Goal: Transaction & Acquisition: Purchase product/service

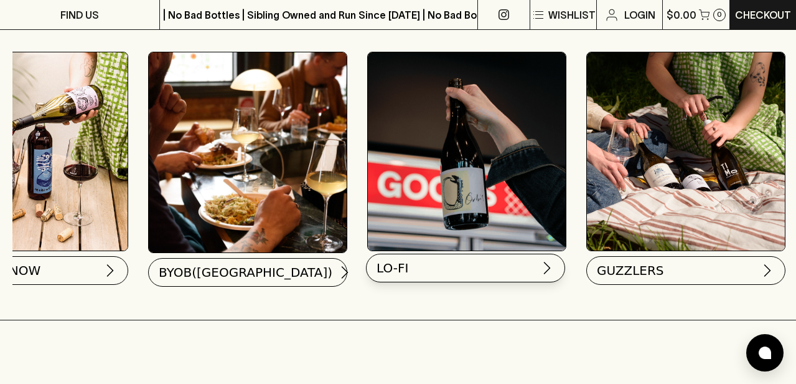
scroll to position [0, 113]
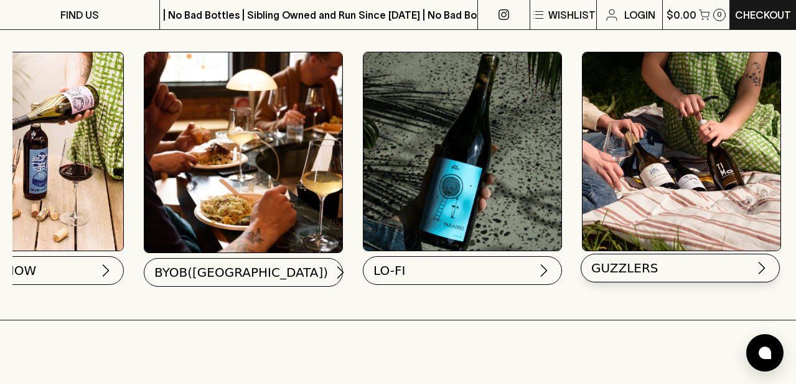
click at [641, 271] on span "GUZZLERS" at bounding box center [624, 267] width 67 height 17
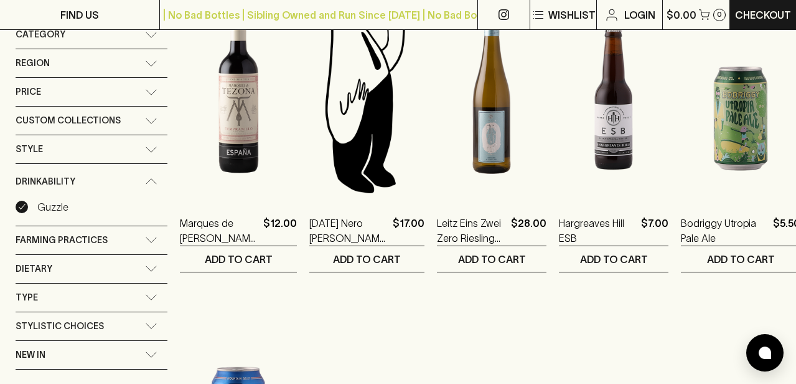
scroll to position [161, 0]
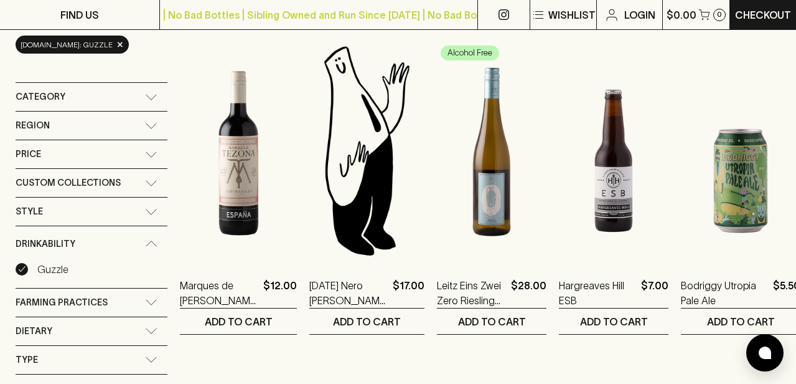
click at [150, 95] on icon at bounding box center [151, 97] width 12 height 6
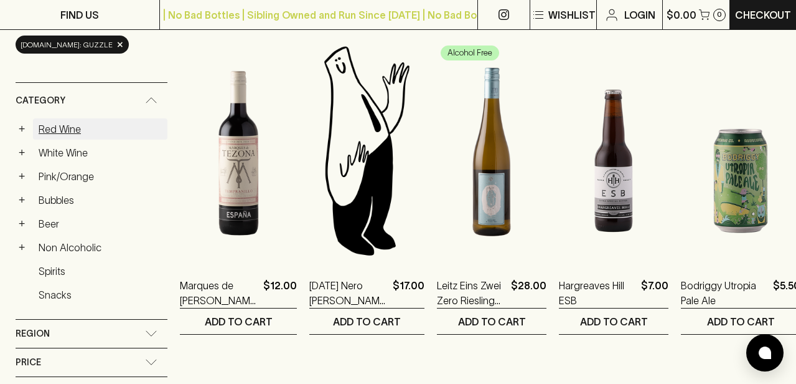
click at [56, 127] on link "Red Wine" at bounding box center [100, 128] width 134 height 21
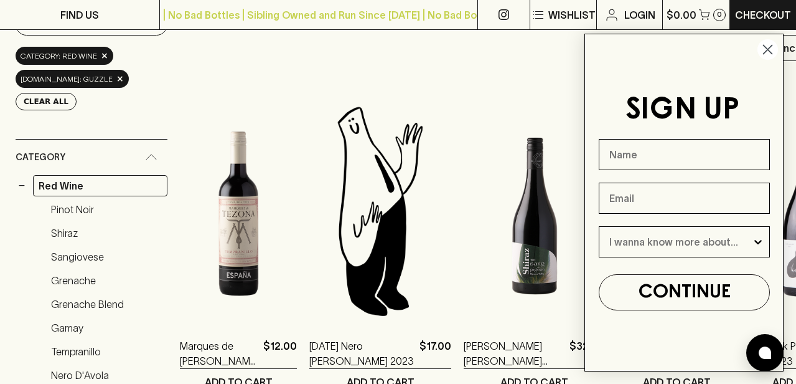
scroll to position [143, 0]
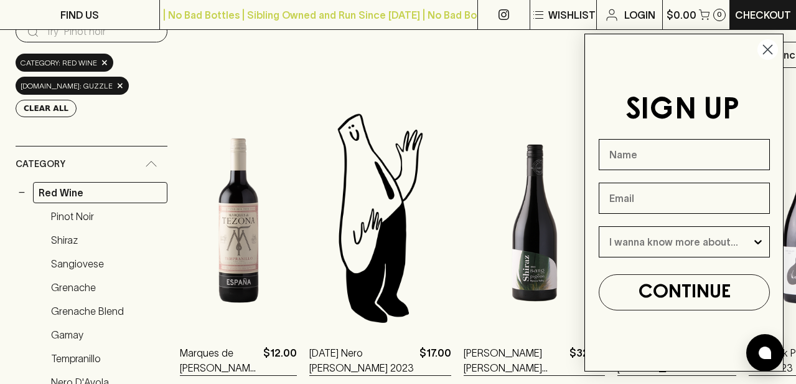
click at [766, 48] on icon "Close dialog" at bounding box center [768, 49] width 9 height 9
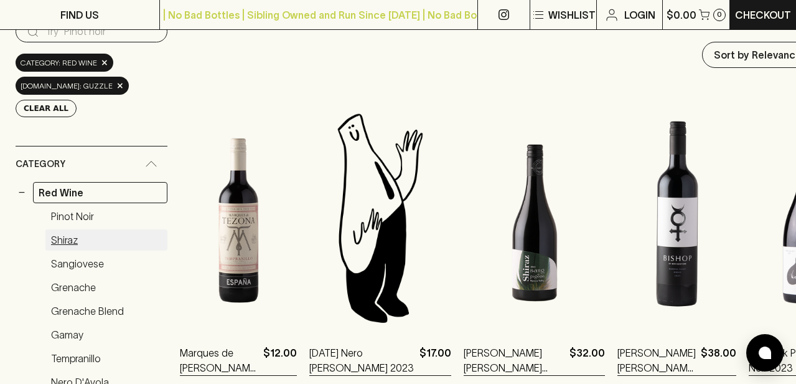
click at [68, 229] on link "Shiraz" at bounding box center [106, 239] width 122 height 21
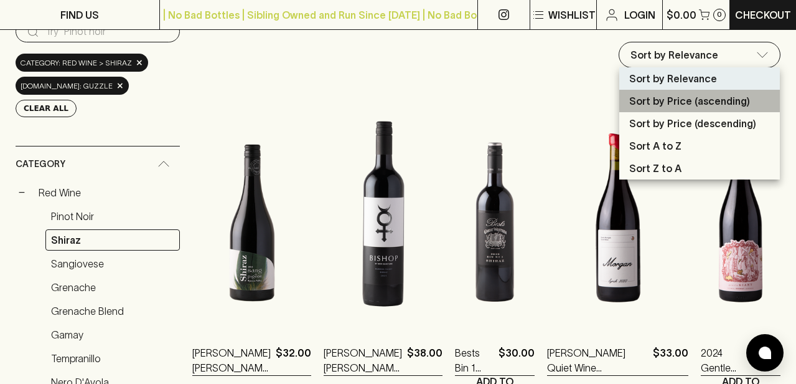
click at [720, 100] on p "Sort by Price (ascending)" at bounding box center [689, 100] width 121 height 15
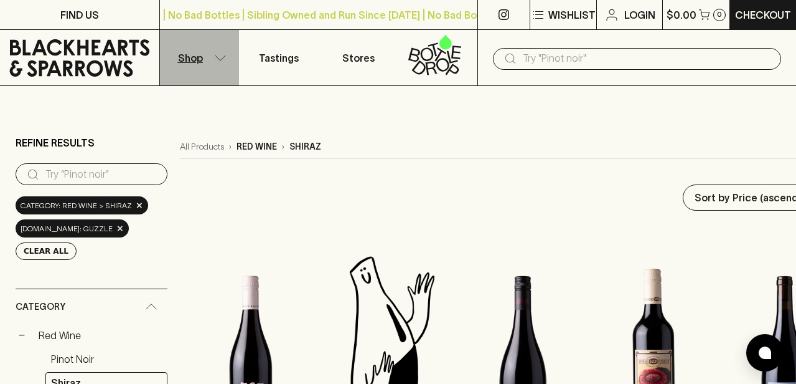
click at [200, 57] on p "Shop" at bounding box center [190, 57] width 25 height 15
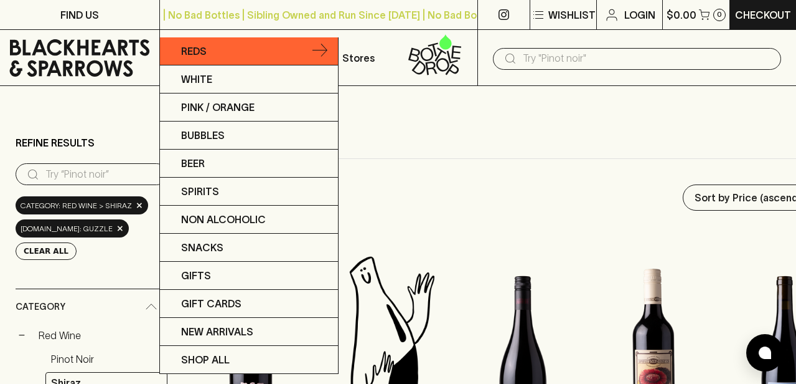
click at [193, 49] on p "Reds" at bounding box center [194, 51] width 26 height 15
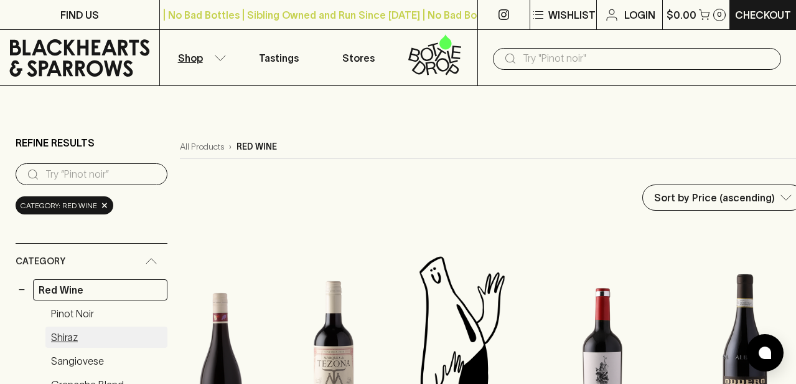
click at [71, 334] on link "Shiraz" at bounding box center [106, 336] width 122 height 21
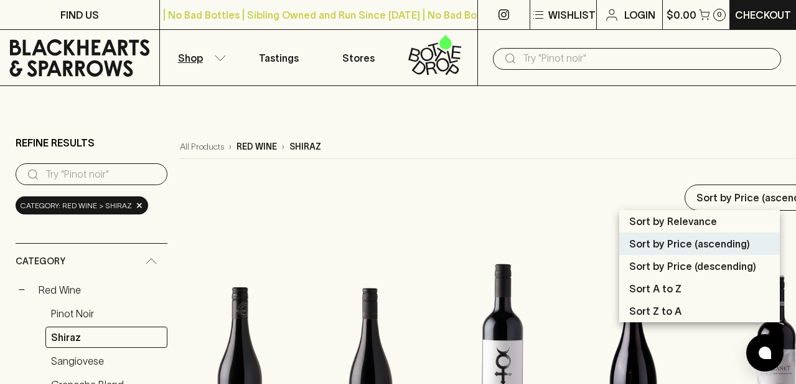
click at [710, 240] on p "Sort by Price (ascending)" at bounding box center [689, 243] width 121 height 15
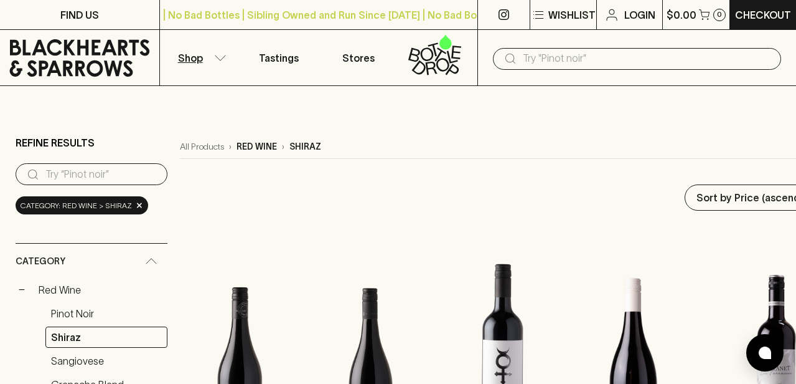
click at [138, 206] on div "Category: red wine > shiraz ×" at bounding box center [82, 205] width 133 height 18
click at [136, 205] on span "×" at bounding box center [139, 205] width 7 height 13
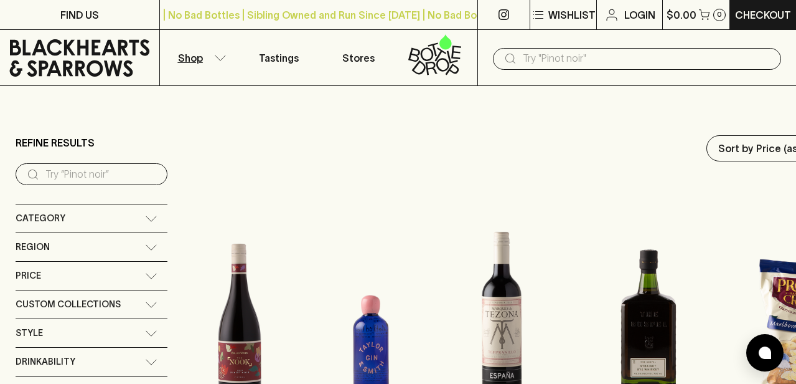
click at [195, 64] on p "Shop" at bounding box center [190, 57] width 25 height 15
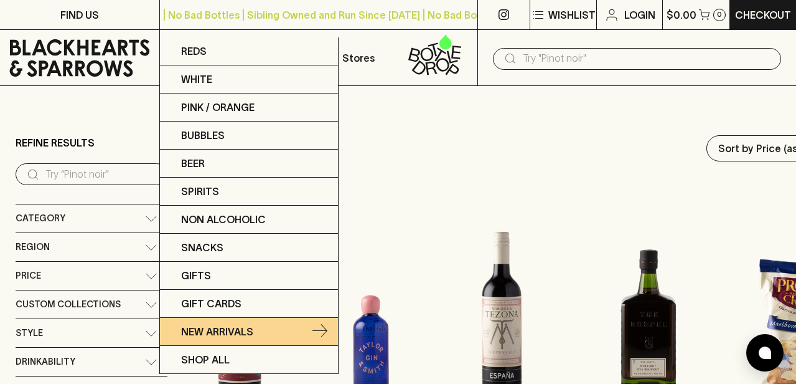
click at [219, 328] on p "New Arrivals" at bounding box center [217, 331] width 72 height 15
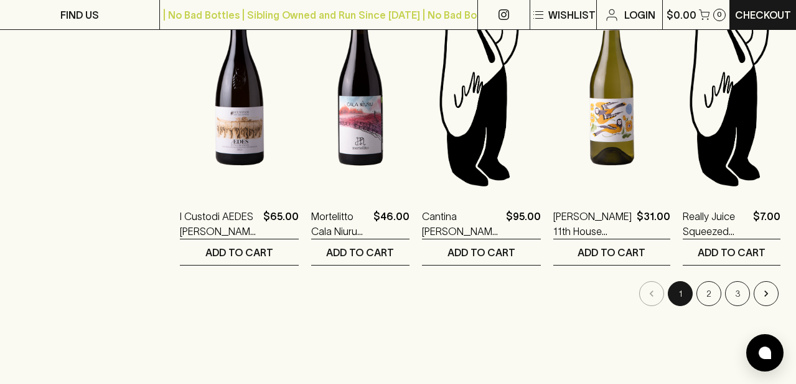
scroll to position [1227, 0]
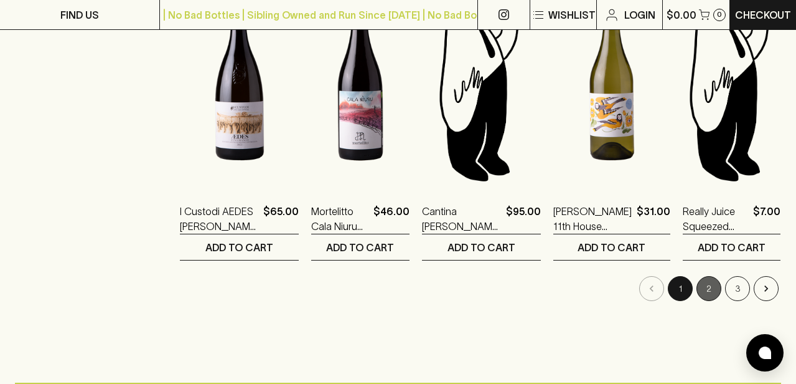
click at [709, 286] on button "2" at bounding box center [709, 288] width 25 height 25
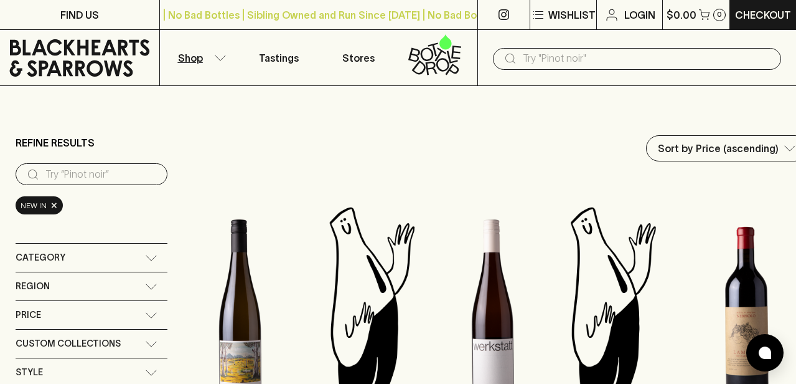
click at [203, 57] on button "Shop" at bounding box center [200, 57] width 80 height 55
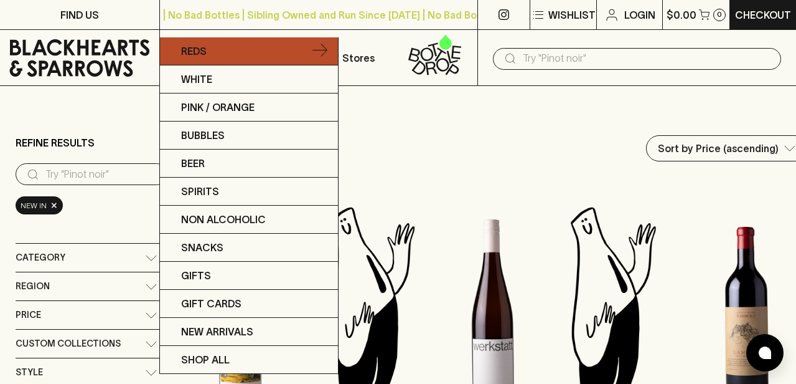
click at [192, 50] on p "Reds" at bounding box center [194, 51] width 26 height 15
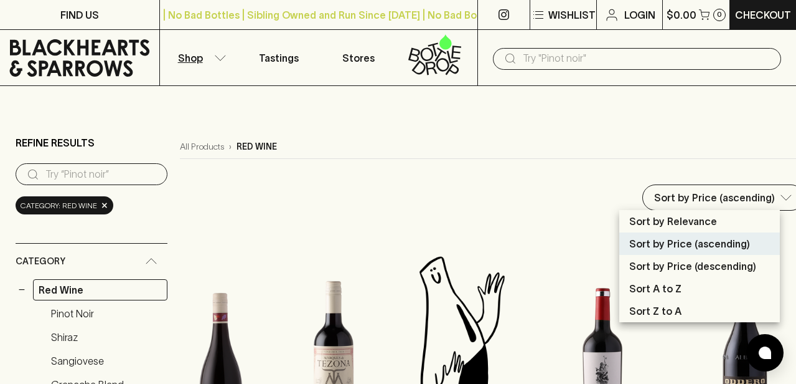
click at [692, 221] on p "Sort by Relevance" at bounding box center [673, 221] width 88 height 15
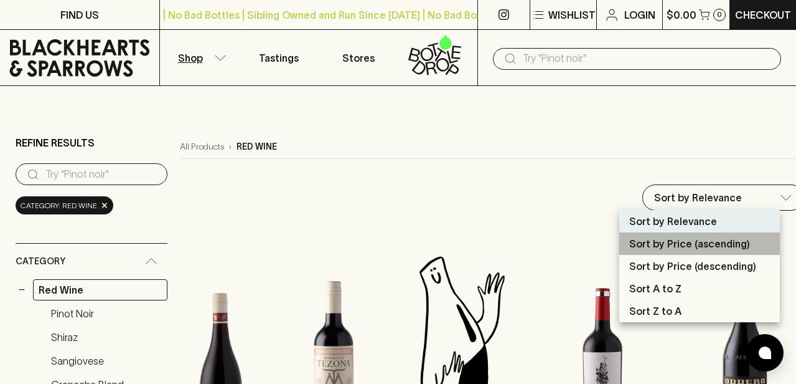
click at [694, 243] on p "Sort by Price (ascending)" at bounding box center [689, 243] width 121 height 15
type input "price:asc"
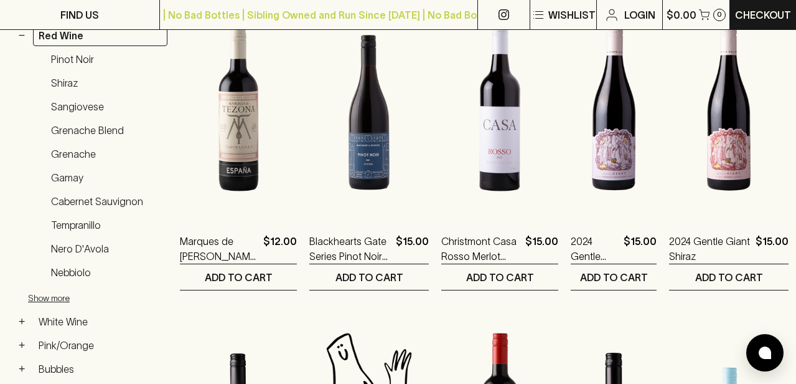
scroll to position [255, 0]
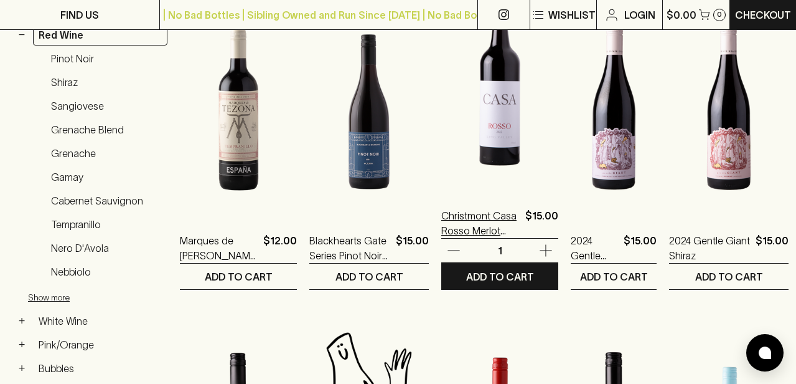
click at [479, 219] on p "Christmont Casa Rosso Merlot Sangiovese Blend 2022" at bounding box center [480, 223] width 79 height 30
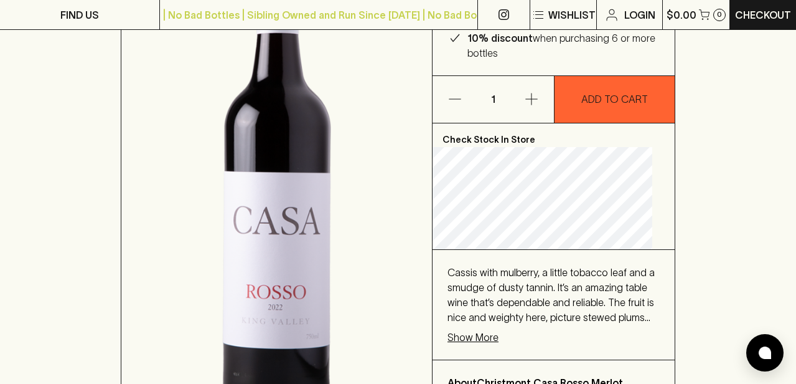
scroll to position [321, 0]
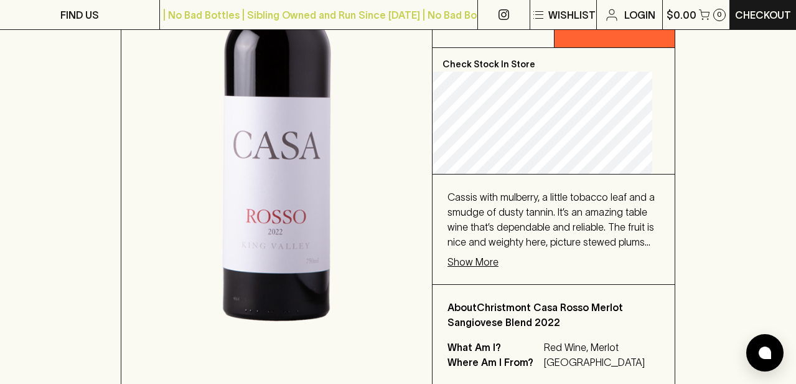
click at [489, 269] on p "Show More" at bounding box center [473, 261] width 51 height 15
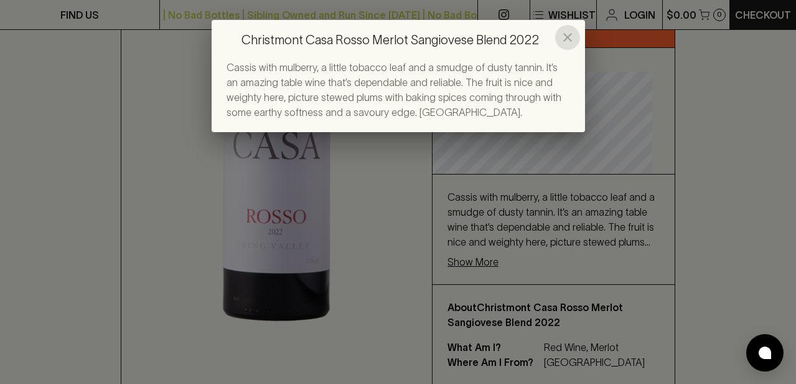
click at [567, 36] on icon "close" at bounding box center [567, 37] width 9 height 9
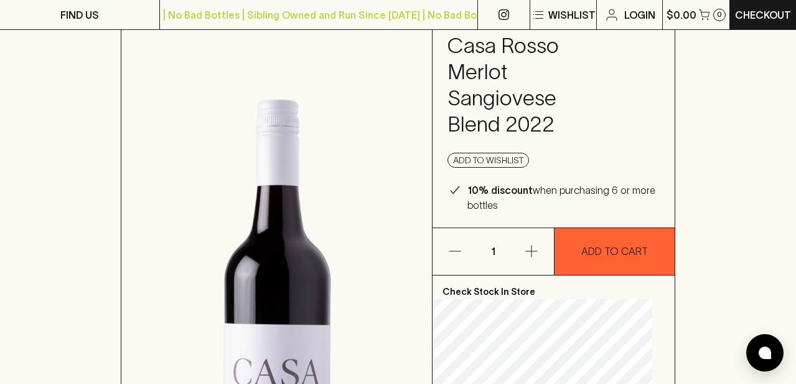
scroll to position [0, 0]
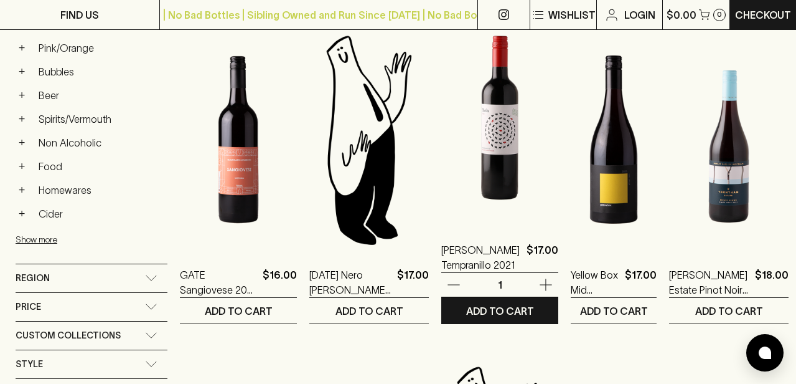
scroll to position [573, 0]
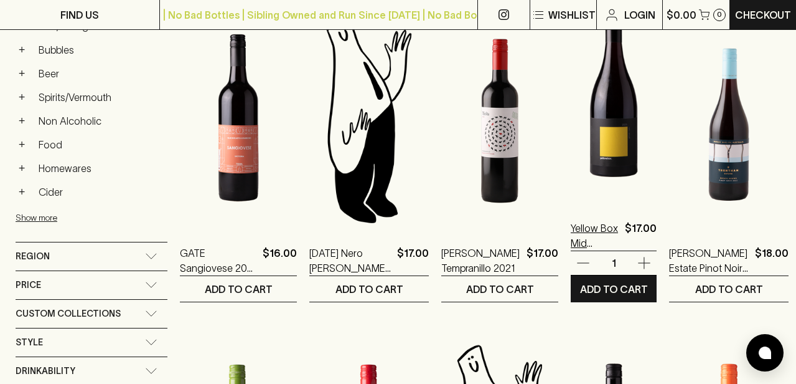
click at [584, 226] on p "Yellow Box Mid Strength Pinot Noir 2023" at bounding box center [595, 235] width 49 height 30
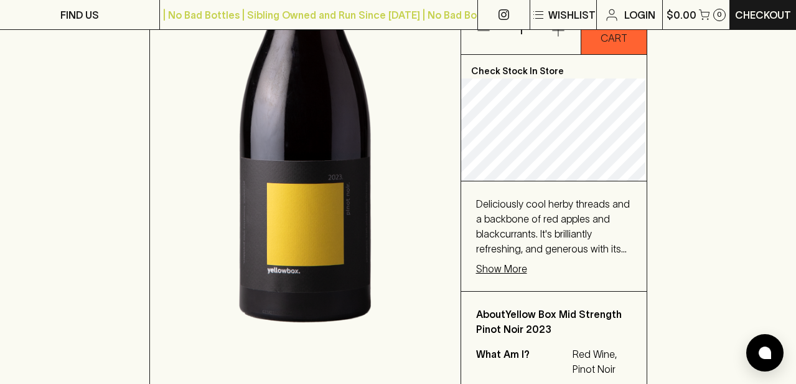
scroll to position [352, 0]
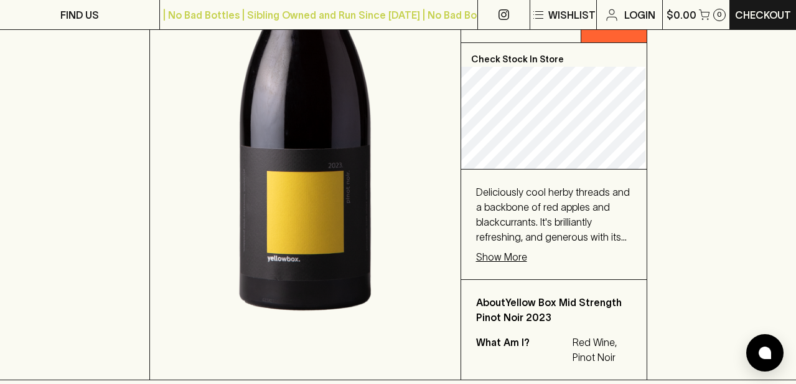
click at [509, 253] on p "Show More" at bounding box center [501, 256] width 51 height 15
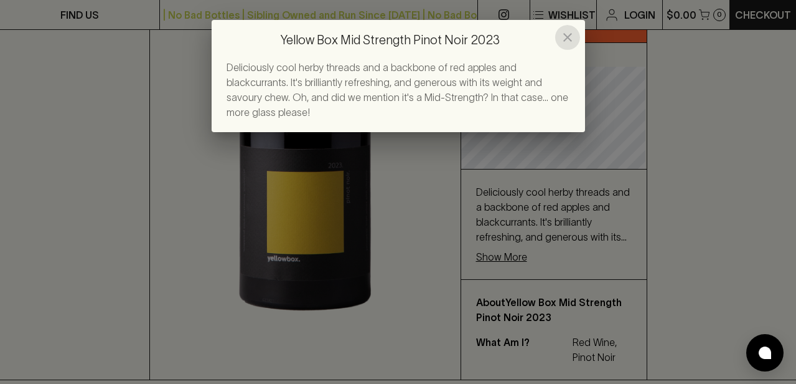
click at [568, 37] on icon "close" at bounding box center [567, 37] width 15 height 15
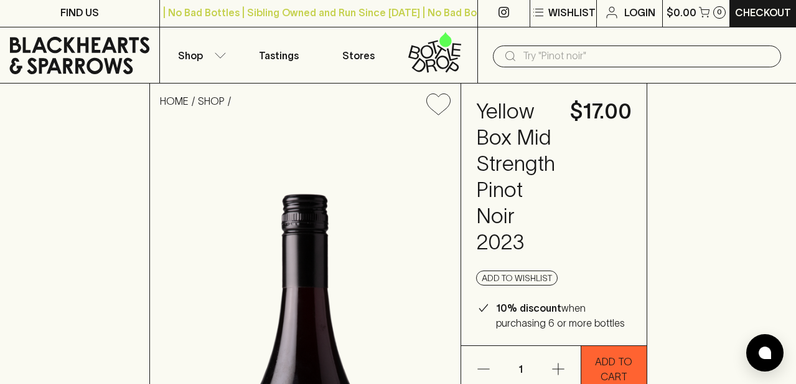
scroll to position [0, 0]
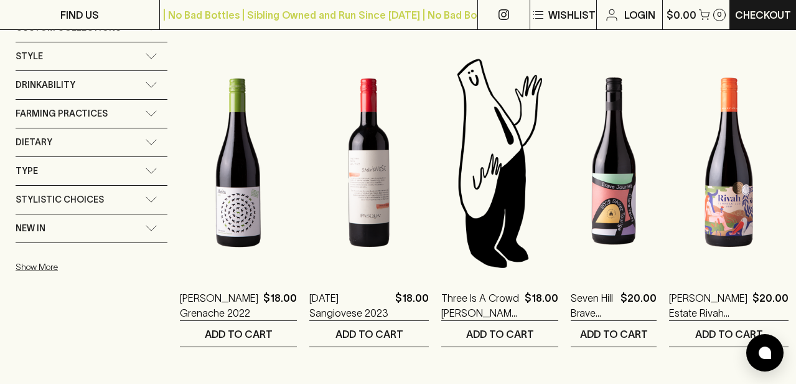
scroll to position [880, 0]
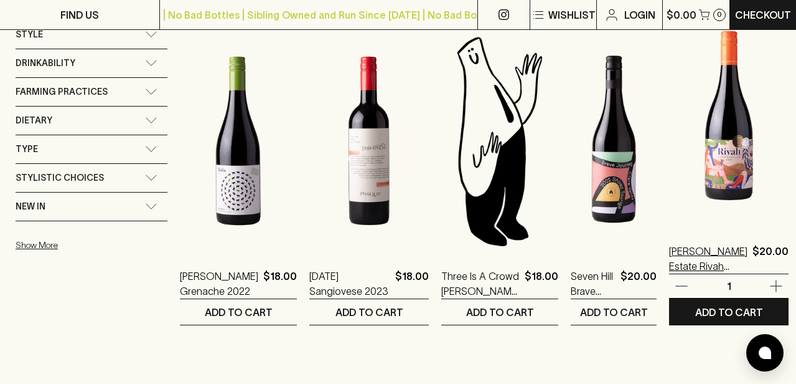
click at [703, 260] on p "[PERSON_NAME] Estate Rivah Tempranillo 2024" at bounding box center [708, 258] width 78 height 30
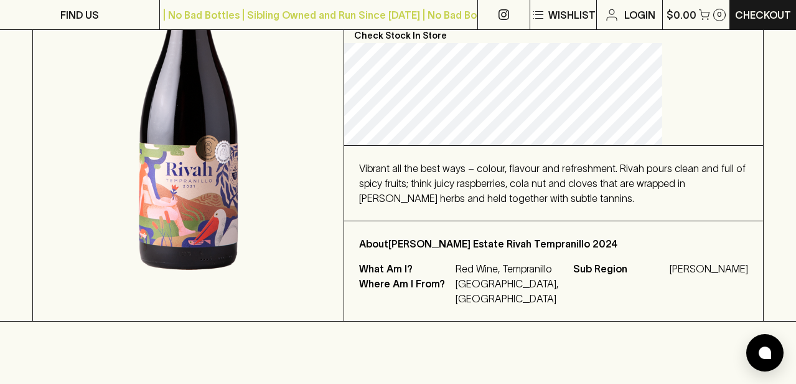
scroll to position [259, 0]
